Goal: Find specific page/section: Find specific page/section

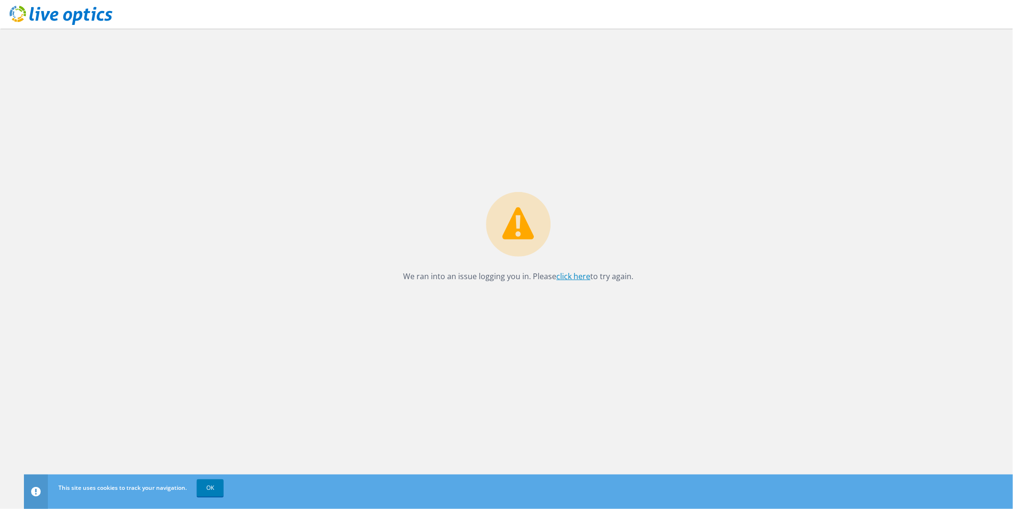
click at [583, 274] on link "click here" at bounding box center [574, 276] width 34 height 11
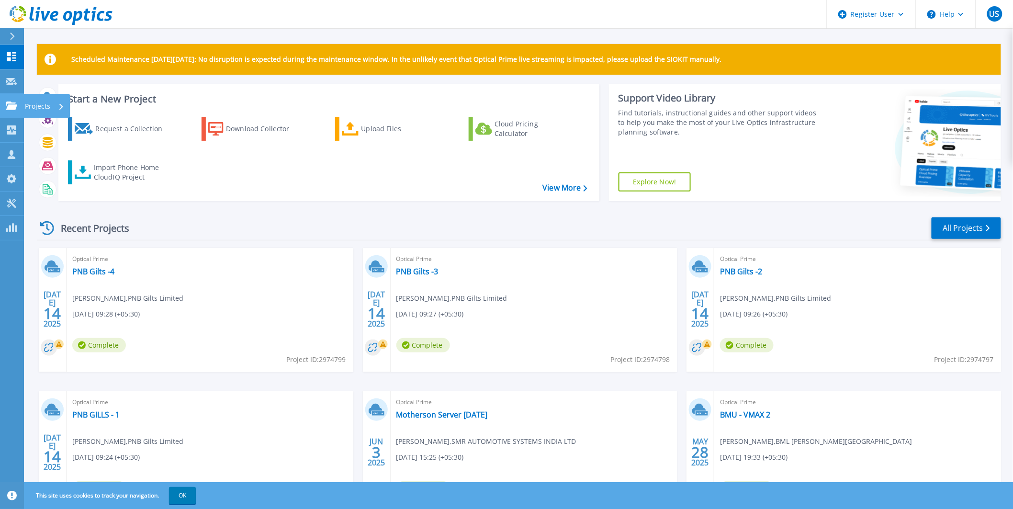
click at [11, 103] on icon at bounding box center [11, 105] width 11 height 8
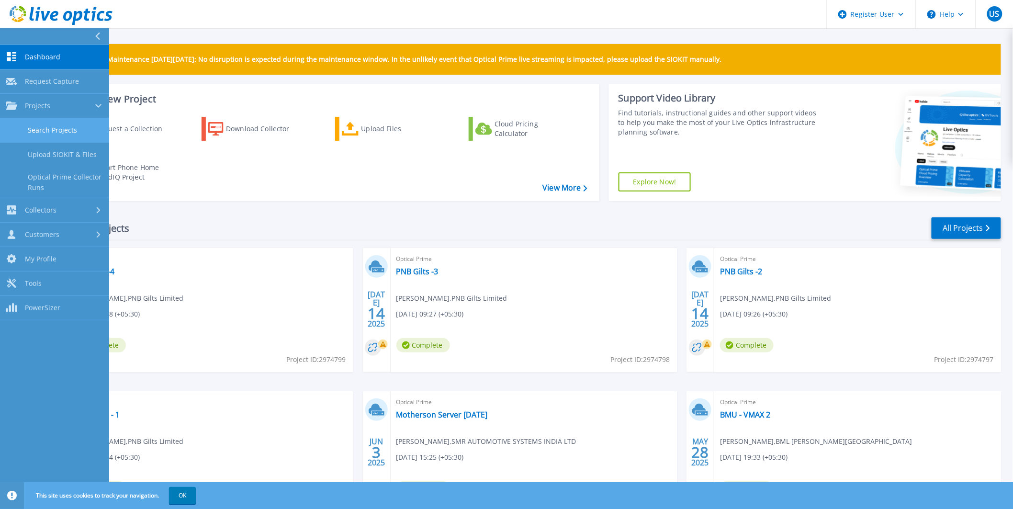
click at [31, 132] on link "Search Projects" at bounding box center [54, 130] width 109 height 24
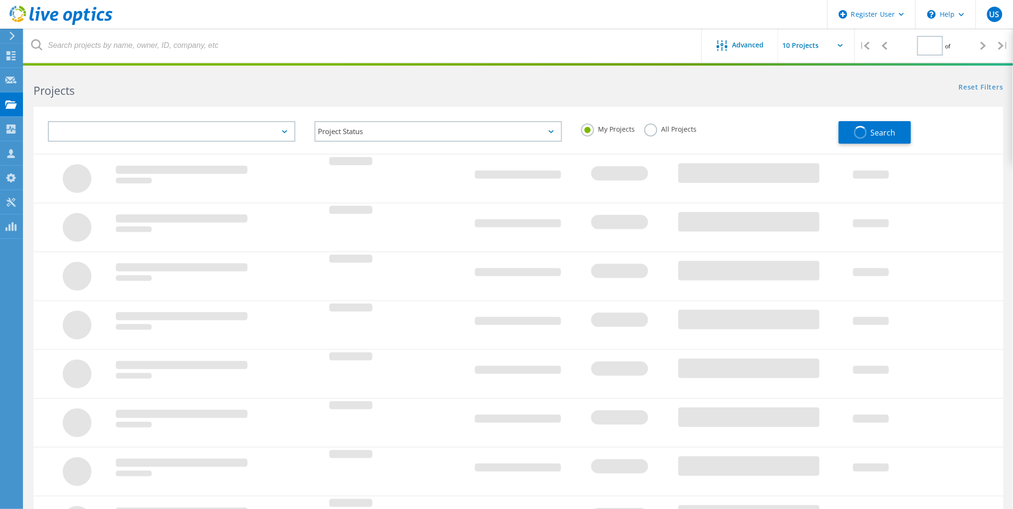
type input "1"
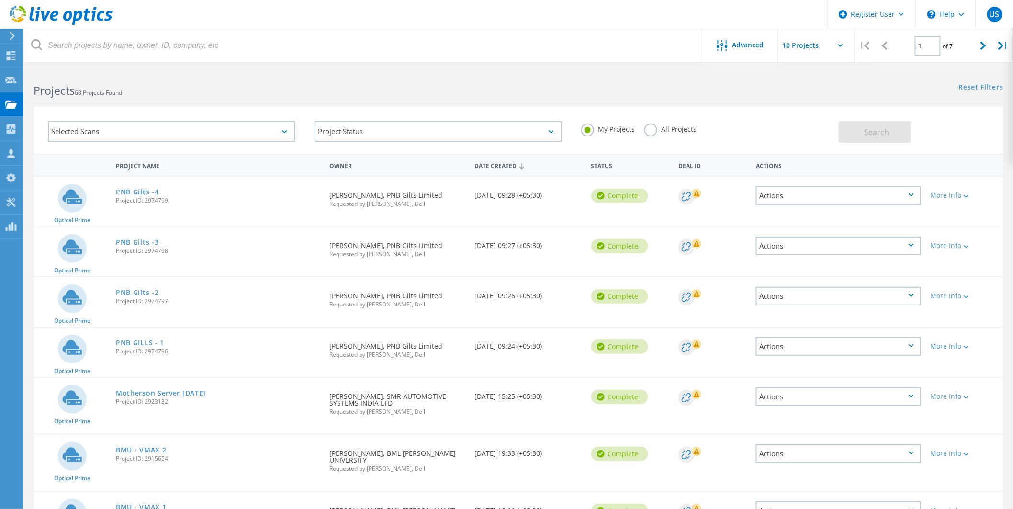
click at [290, 131] on div "Selected Scans" at bounding box center [172, 131] width 248 height 21
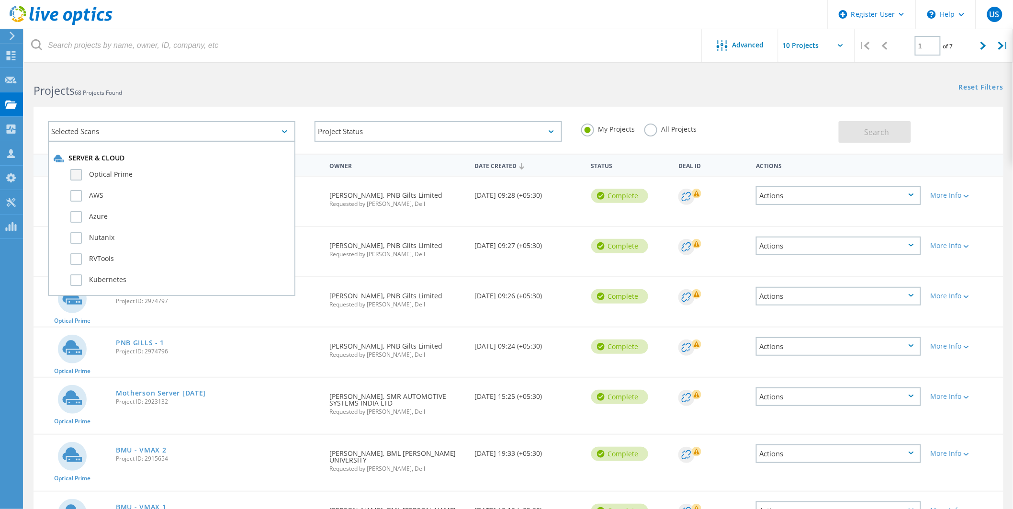
click at [208, 170] on label "Optical Prime" at bounding box center [179, 174] width 219 height 11
click at [0, 0] on input "Optical Prime" at bounding box center [0, 0] width 0 height 0
click at [900, 128] on button "Search" at bounding box center [875, 132] width 72 height 22
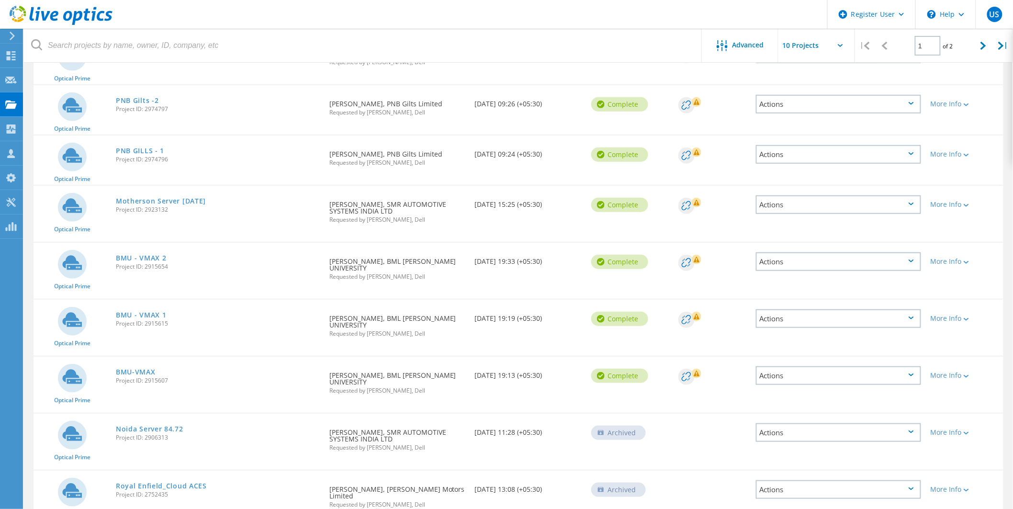
scroll to position [202, 0]
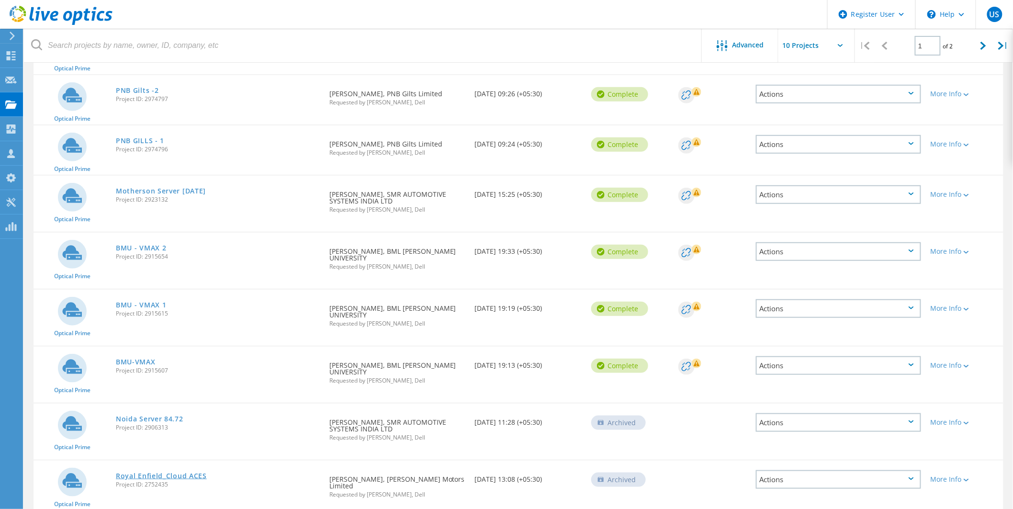
click at [199, 473] on link "Royal Enfield_Cloud ACES" at bounding box center [161, 476] width 91 height 7
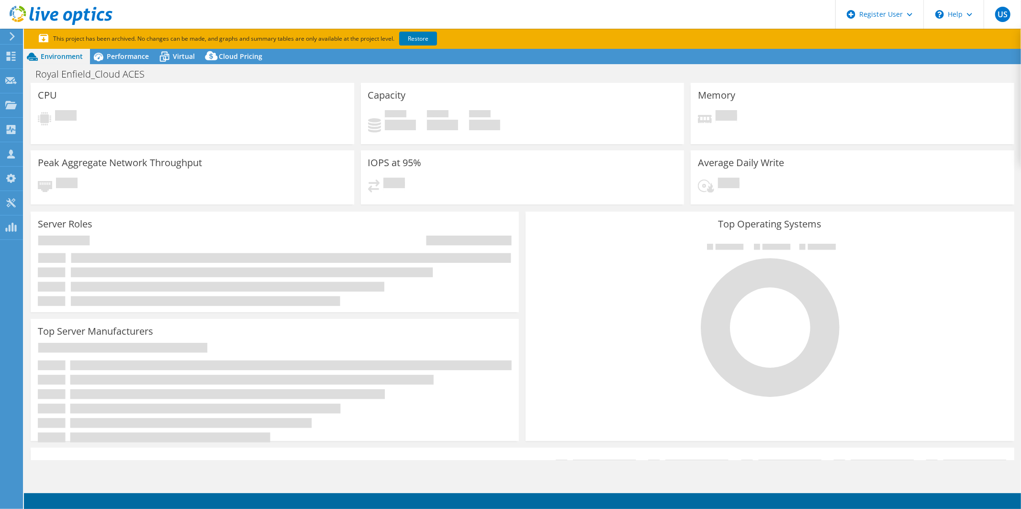
select select "Mumbai"
select select "INR"
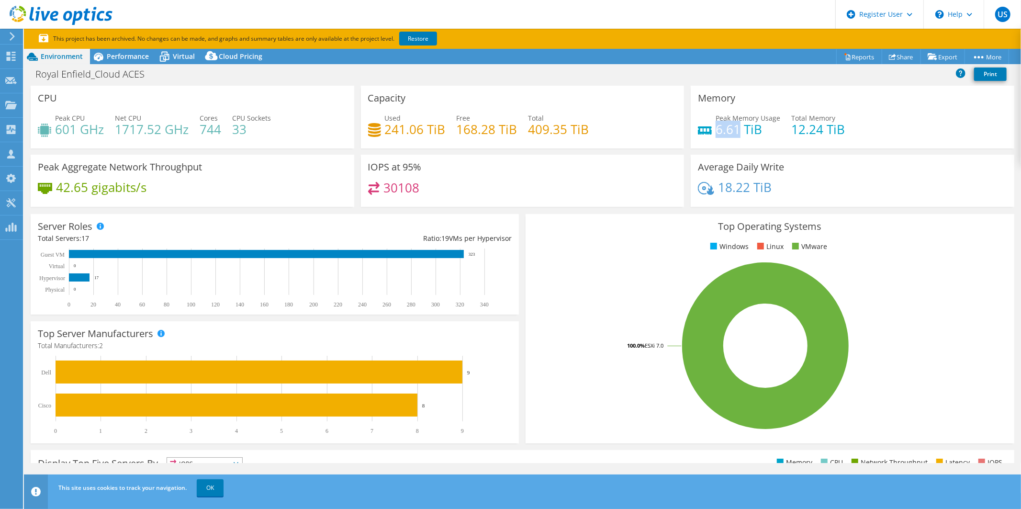
drag, startPoint x: 736, startPoint y: 127, endPoint x: 713, endPoint y: 128, distance: 22.5
click at [716, 128] on h4 "6.61 TiB" at bounding box center [748, 129] width 65 height 11
copy h4 "6.61"
click at [562, 134] on h4 "409.35 TiB" at bounding box center [559, 129] width 61 height 11
click at [850, 54] on link "Reports" at bounding box center [859, 56] width 46 height 15
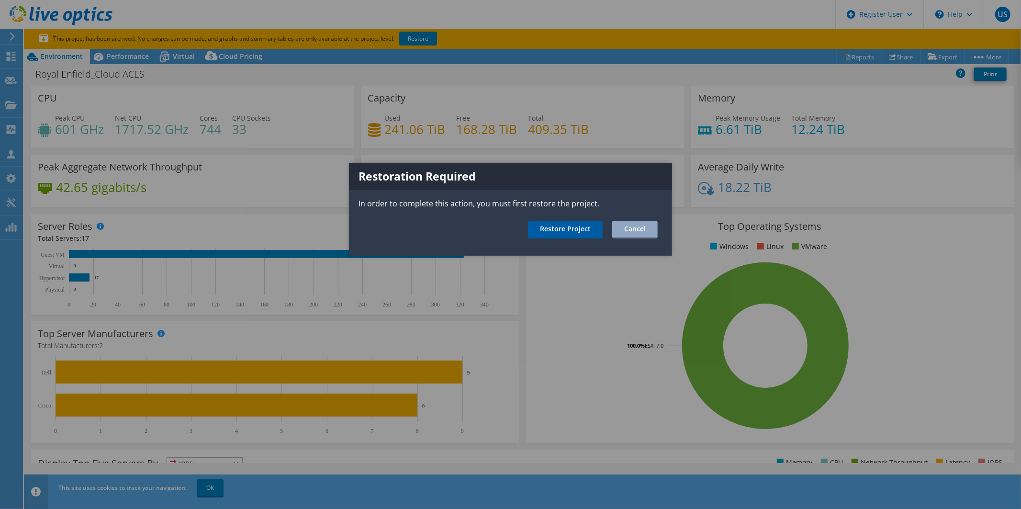
click at [572, 228] on link "Restore Project" at bounding box center [565, 230] width 75 height 18
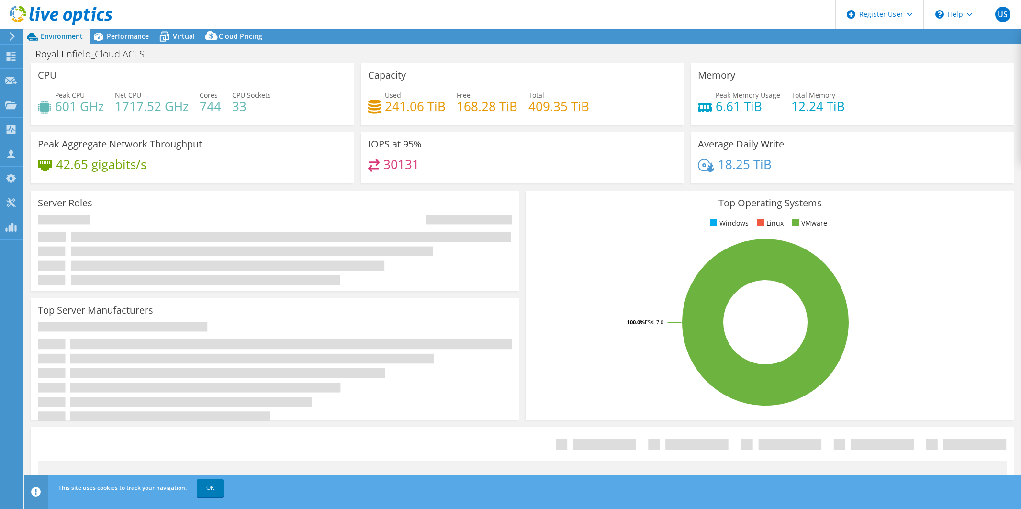
select select "USD"
